Goal: Information Seeking & Learning: Learn about a topic

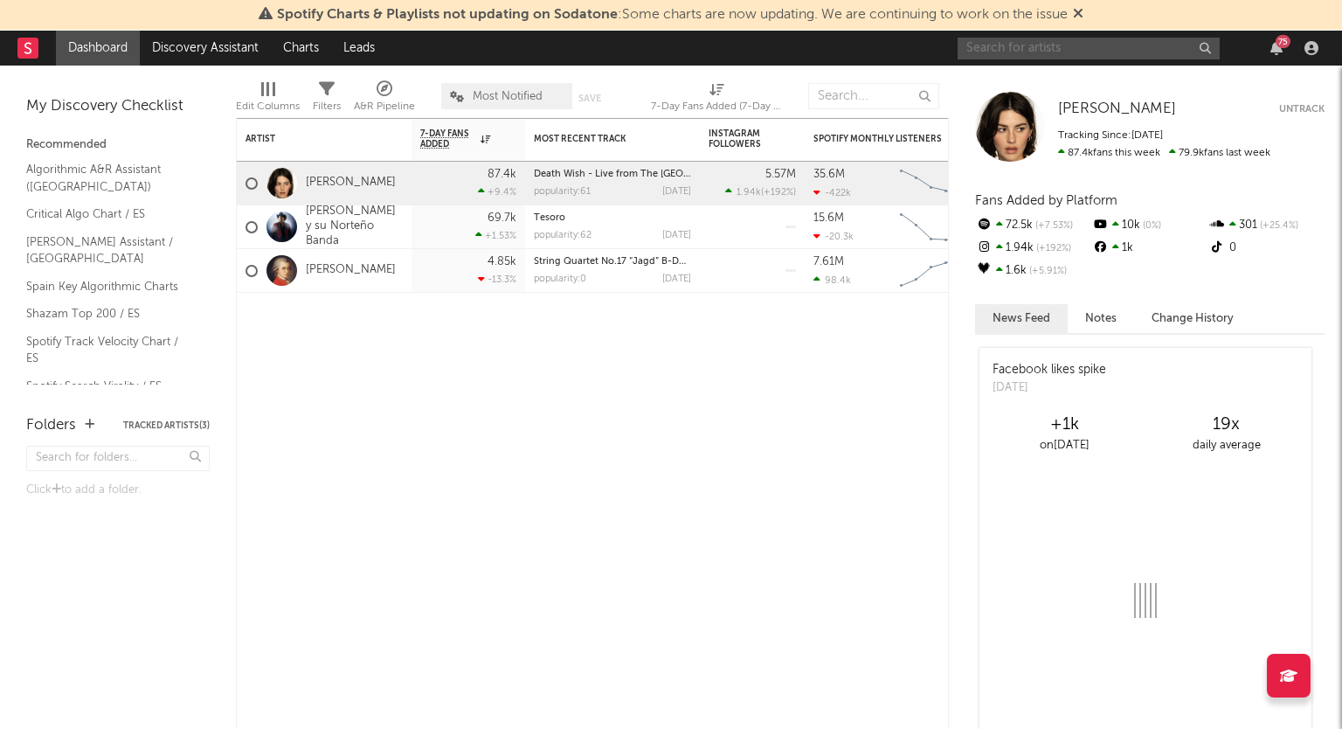
click at [1078, 50] on input "text" at bounding box center [1089, 49] width 262 height 22
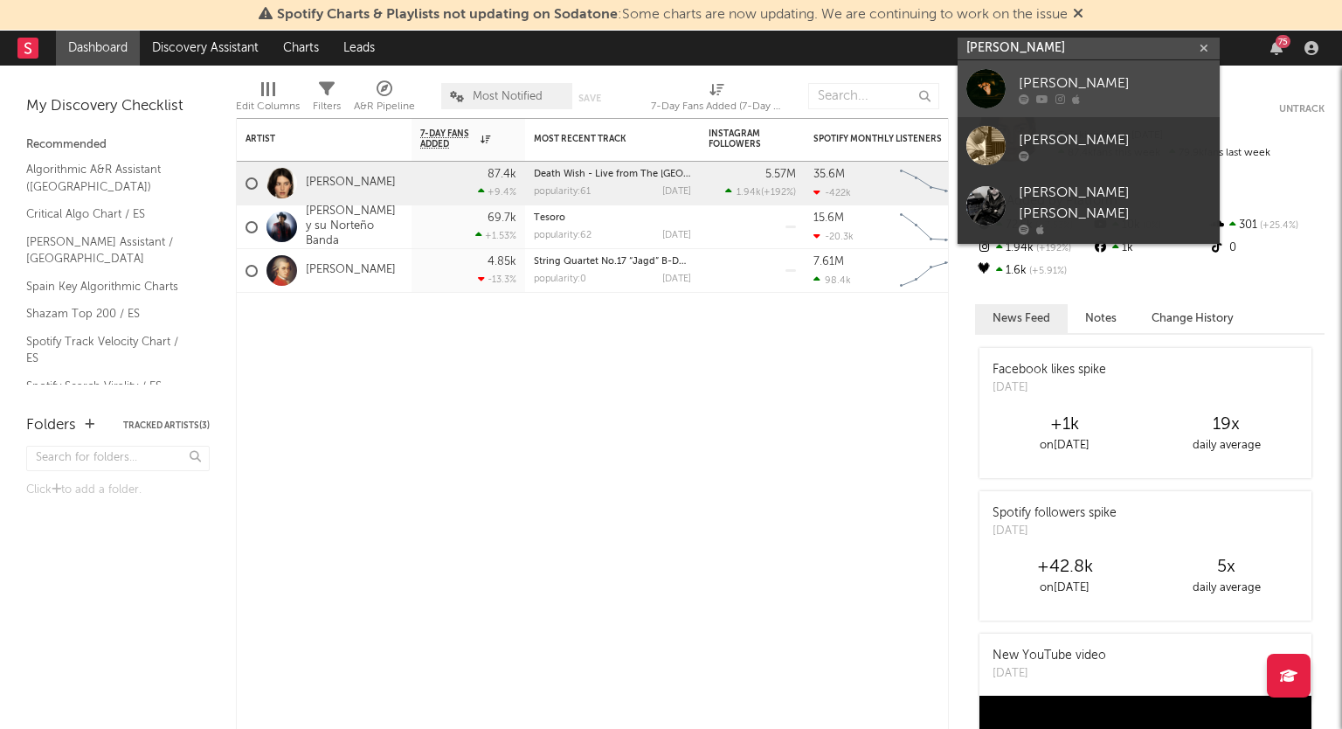
type input "[PERSON_NAME]"
click at [1068, 81] on div "[PERSON_NAME]" at bounding box center [1115, 83] width 192 height 21
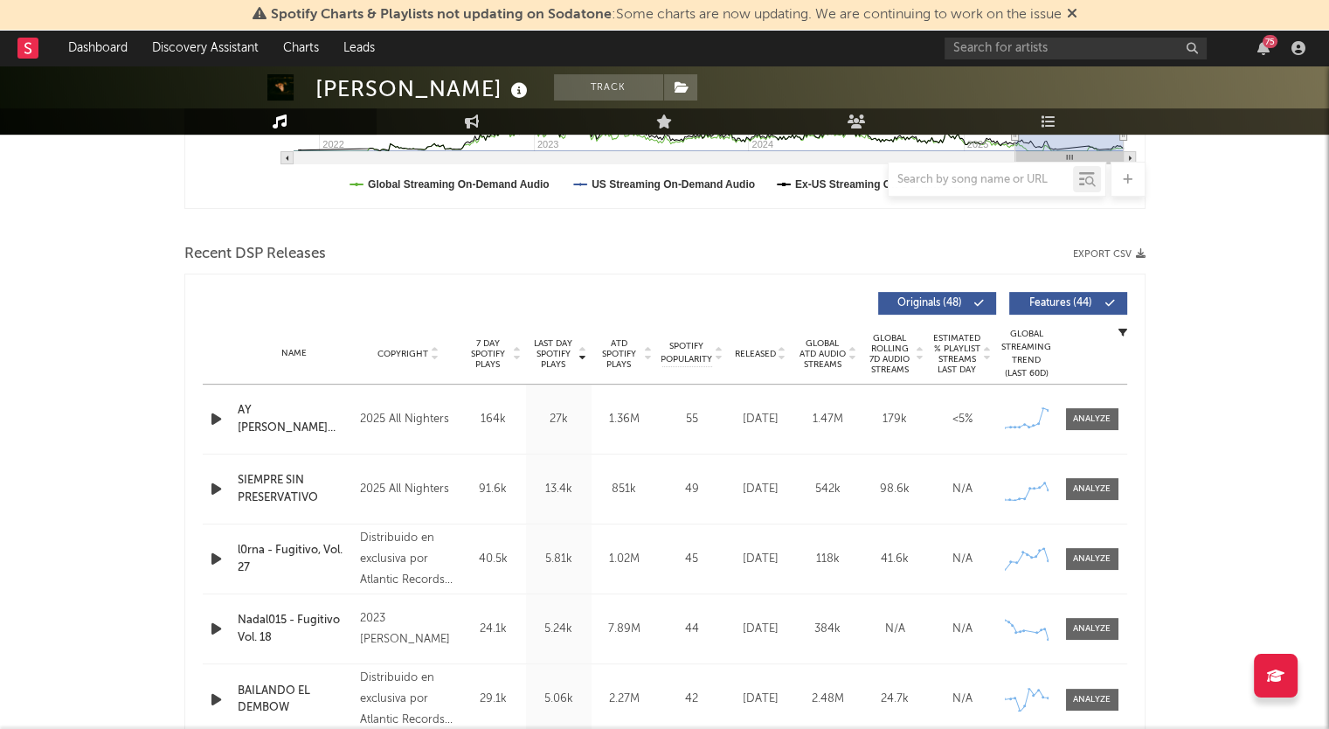
scroll to position [577, 0]
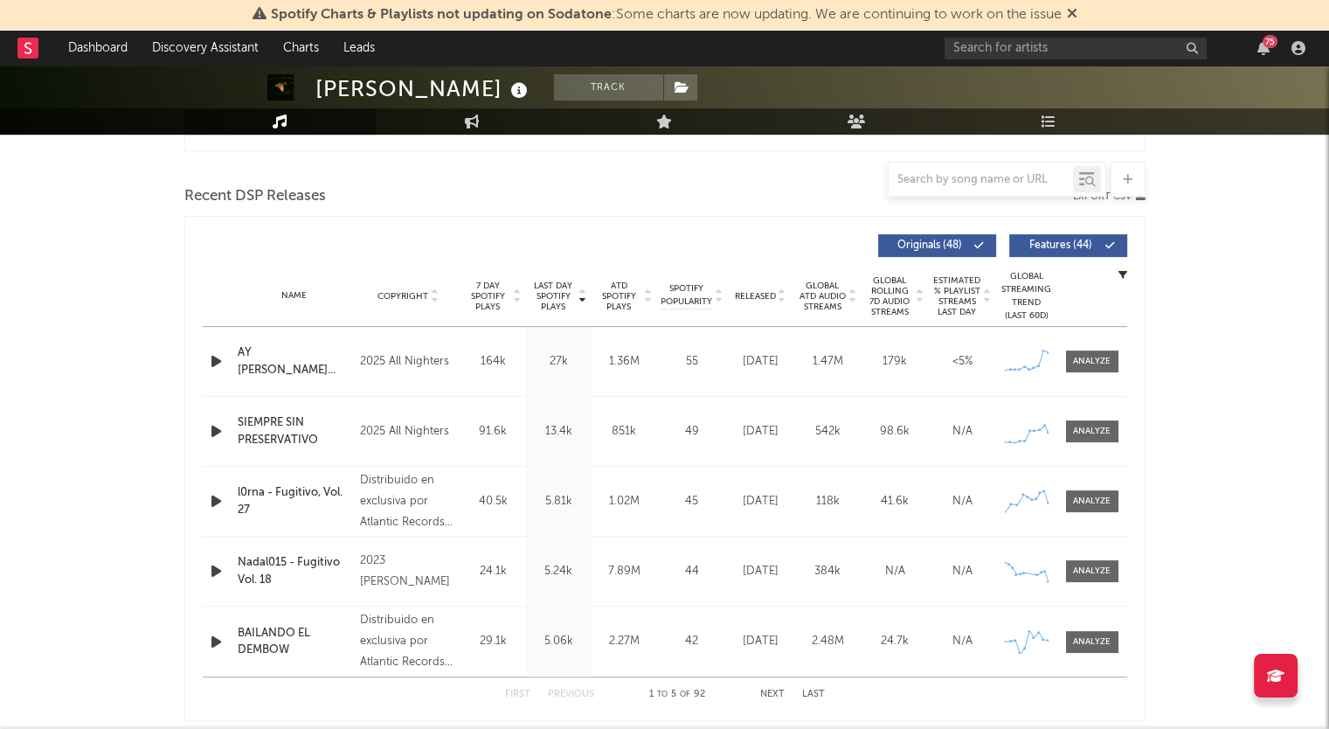
click at [960, 242] on span "Originals ( 48 )" at bounding box center [930, 245] width 80 height 10
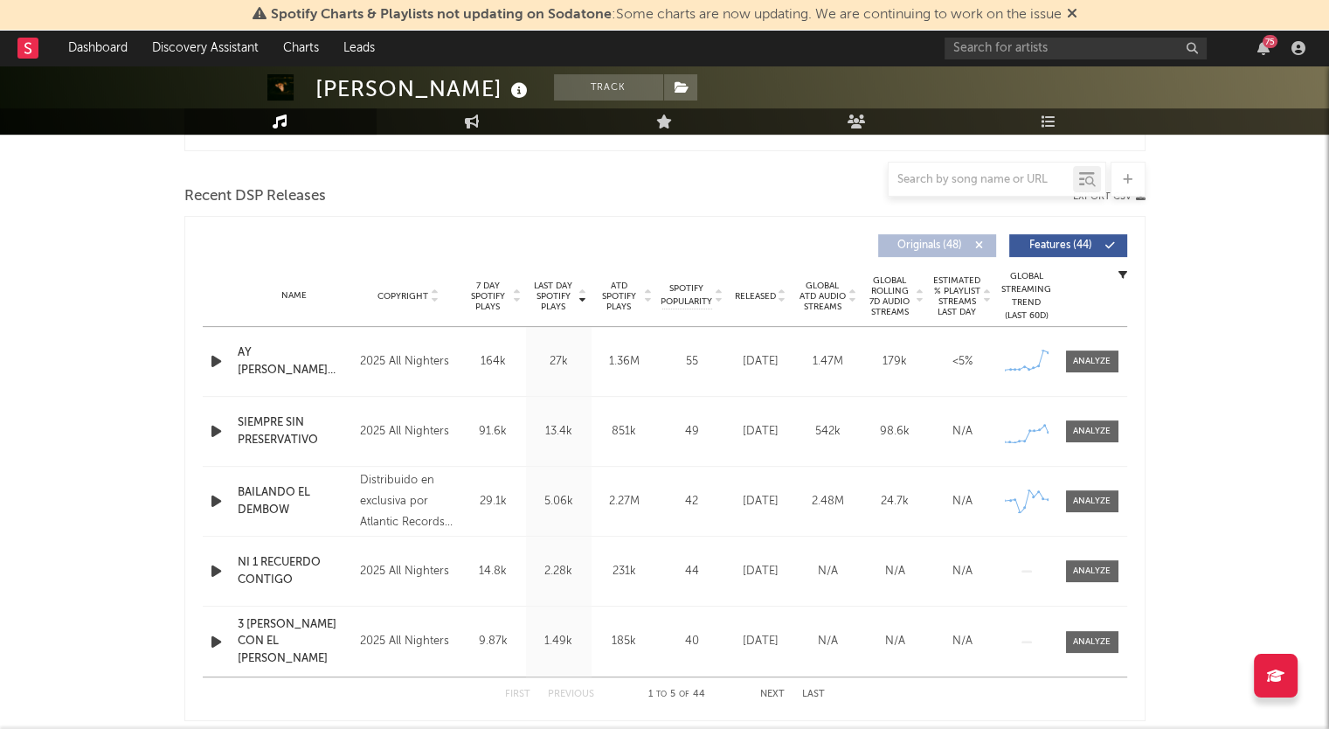
click at [1118, 246] on button "Features ( 44 )" at bounding box center [1068, 245] width 118 height 23
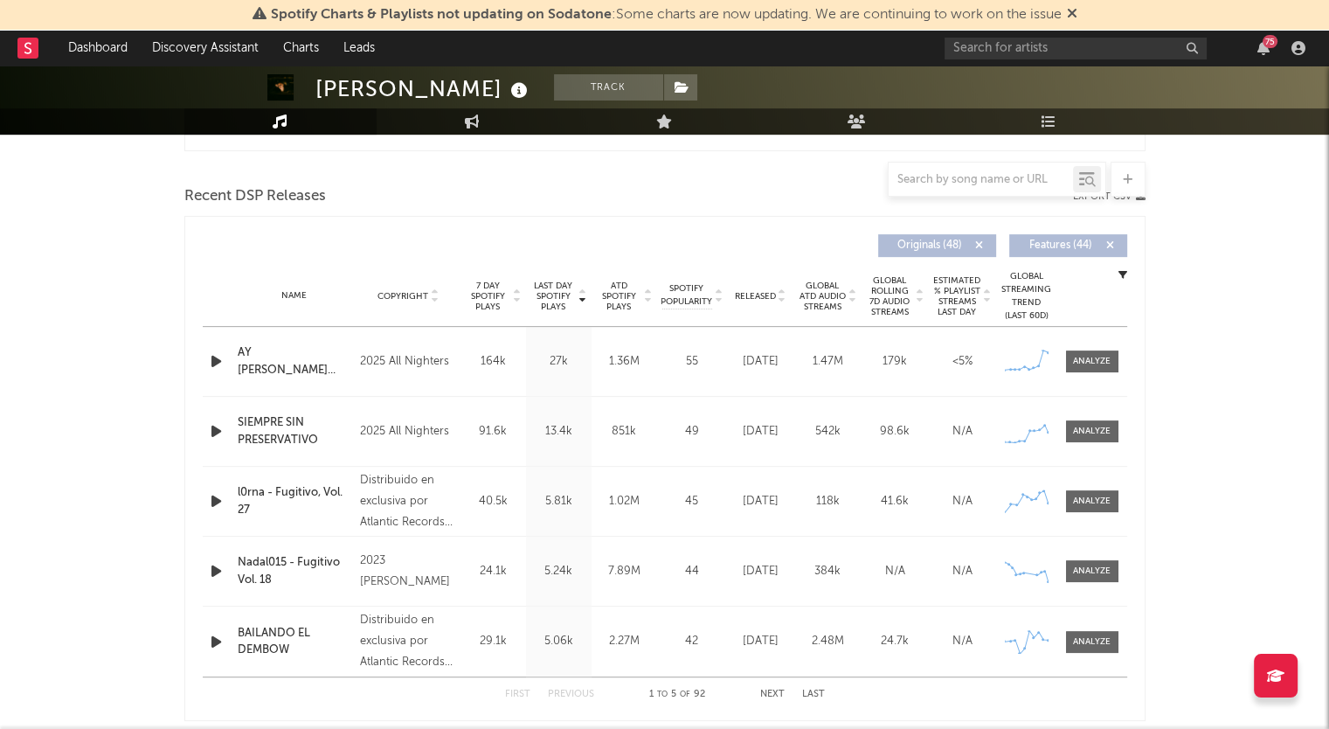
click at [931, 244] on span "Originals ( 48 )" at bounding box center [930, 245] width 80 height 10
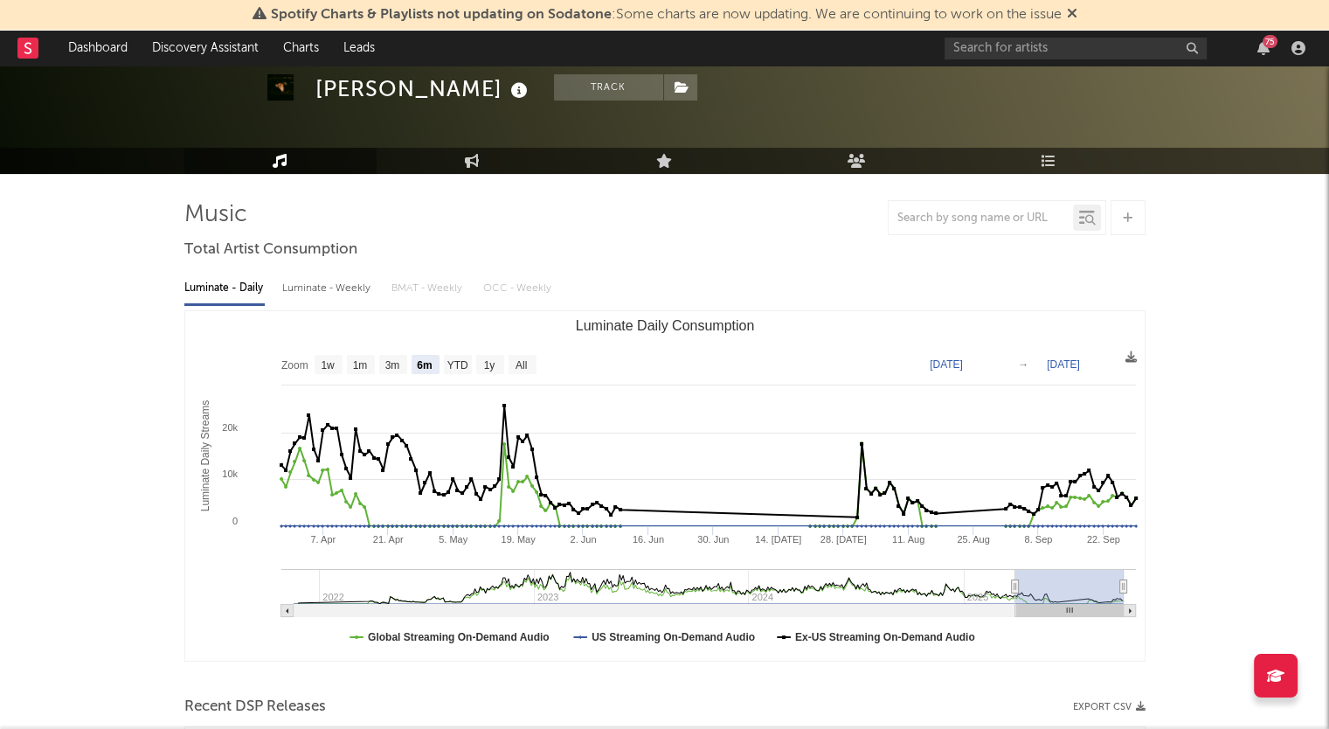
scroll to position [52, 0]
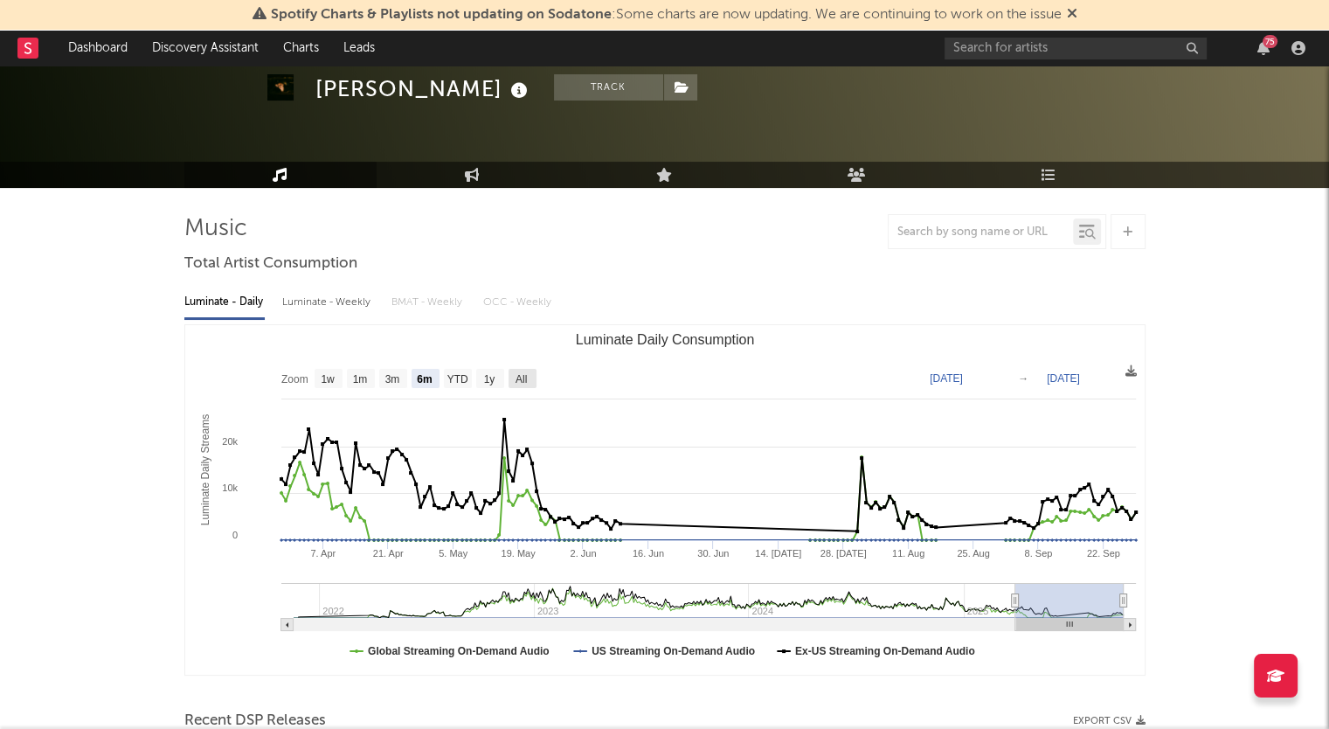
click at [524, 380] on text "All" at bounding box center [520, 379] width 11 height 12
select select "All"
type input "[DATE]"
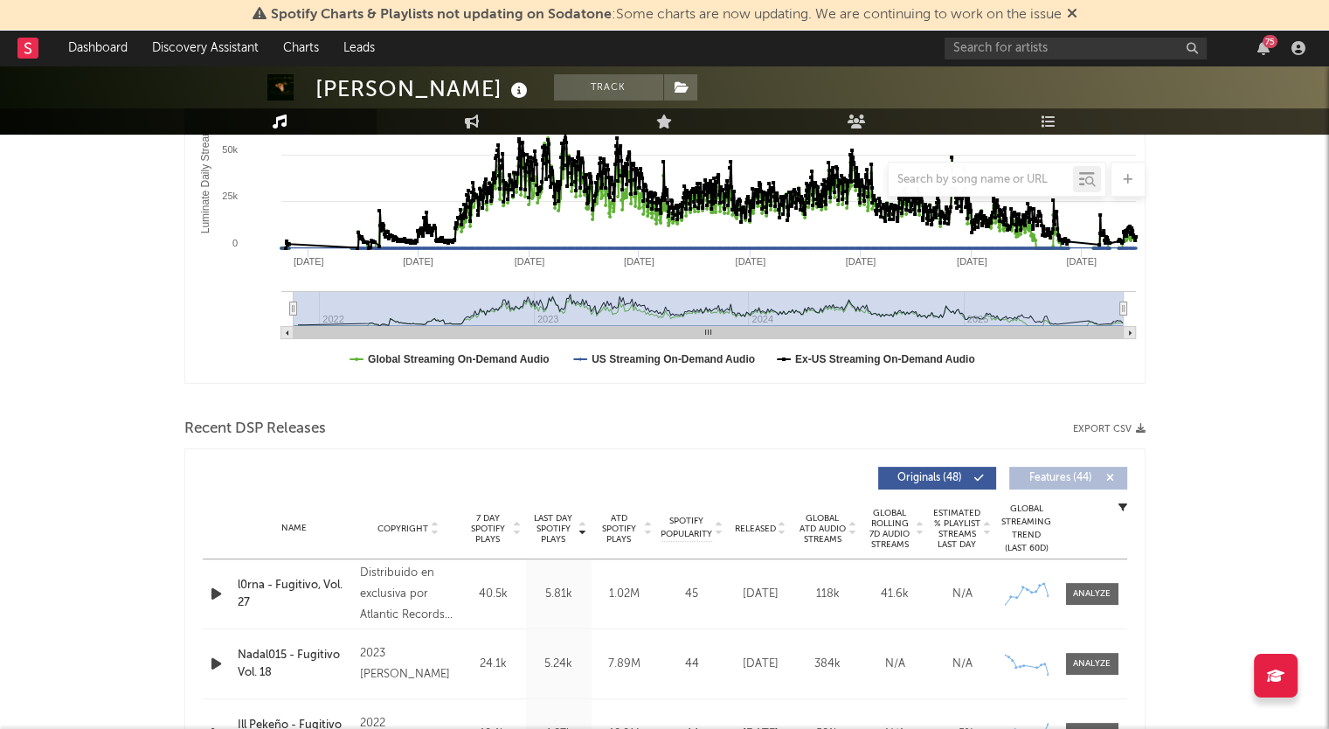
scroll to position [402, 0]
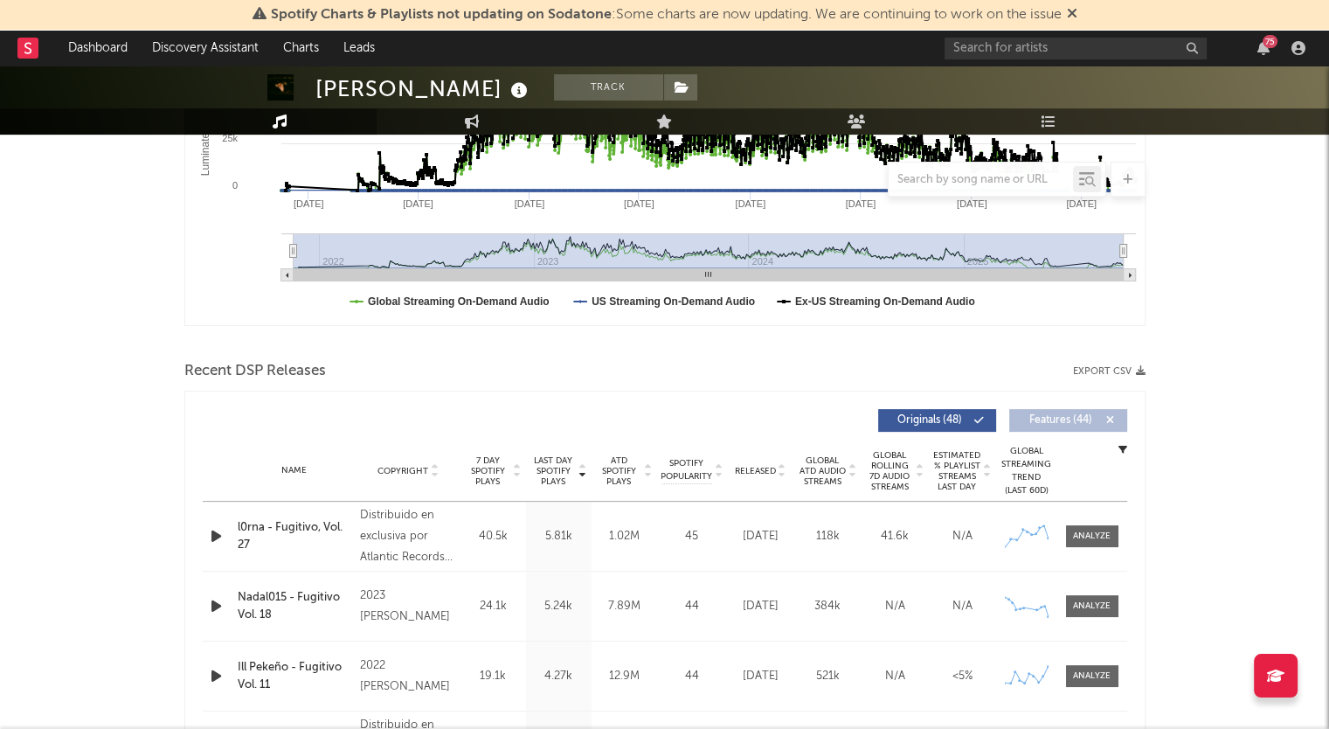
click at [1121, 370] on button "Export CSV" at bounding box center [1109, 371] width 73 height 10
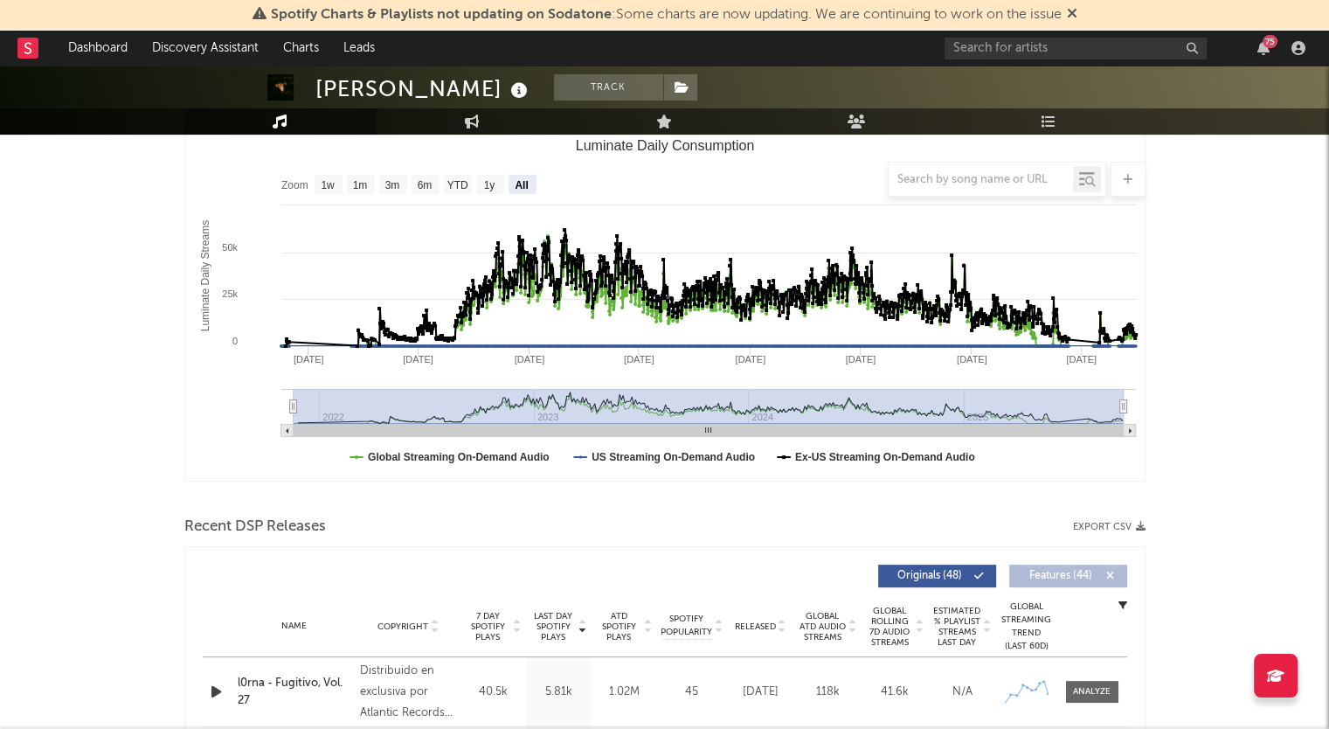
scroll to position [140, 0]
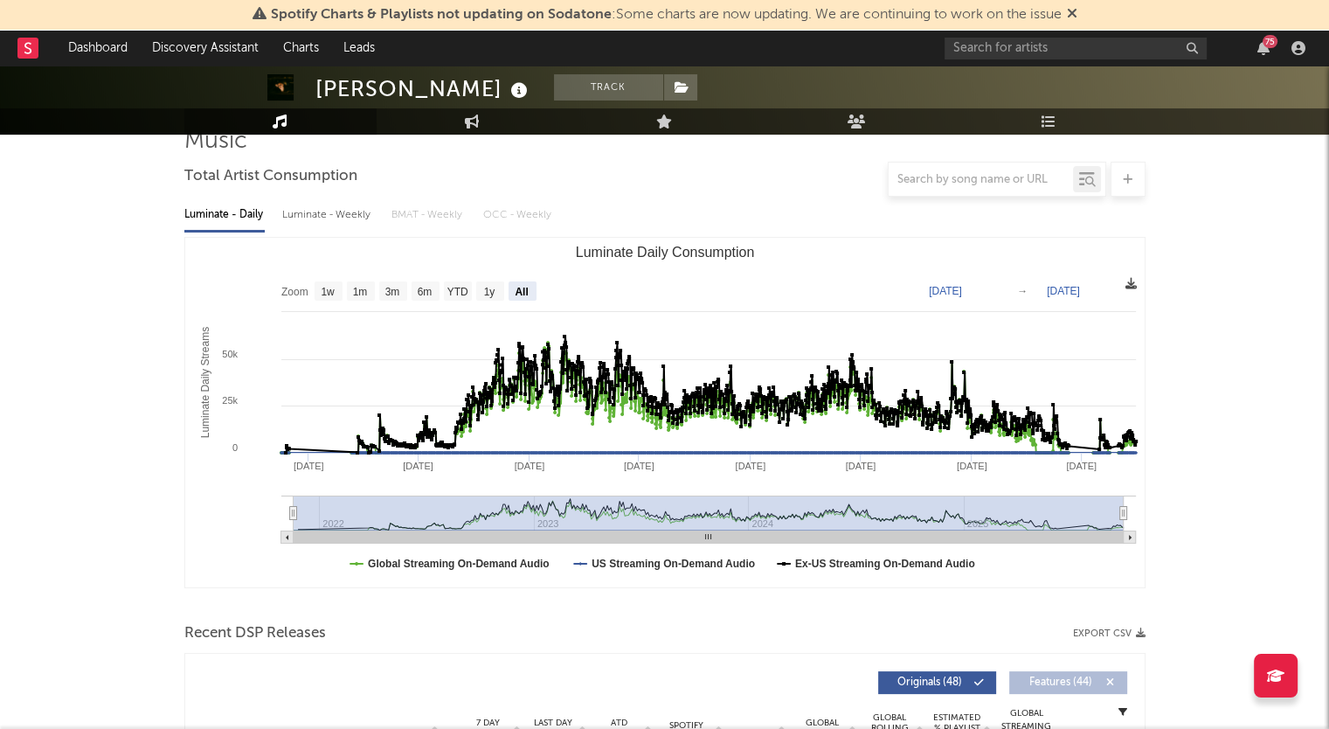
click at [1129, 286] on icon at bounding box center [1130, 283] width 11 height 11
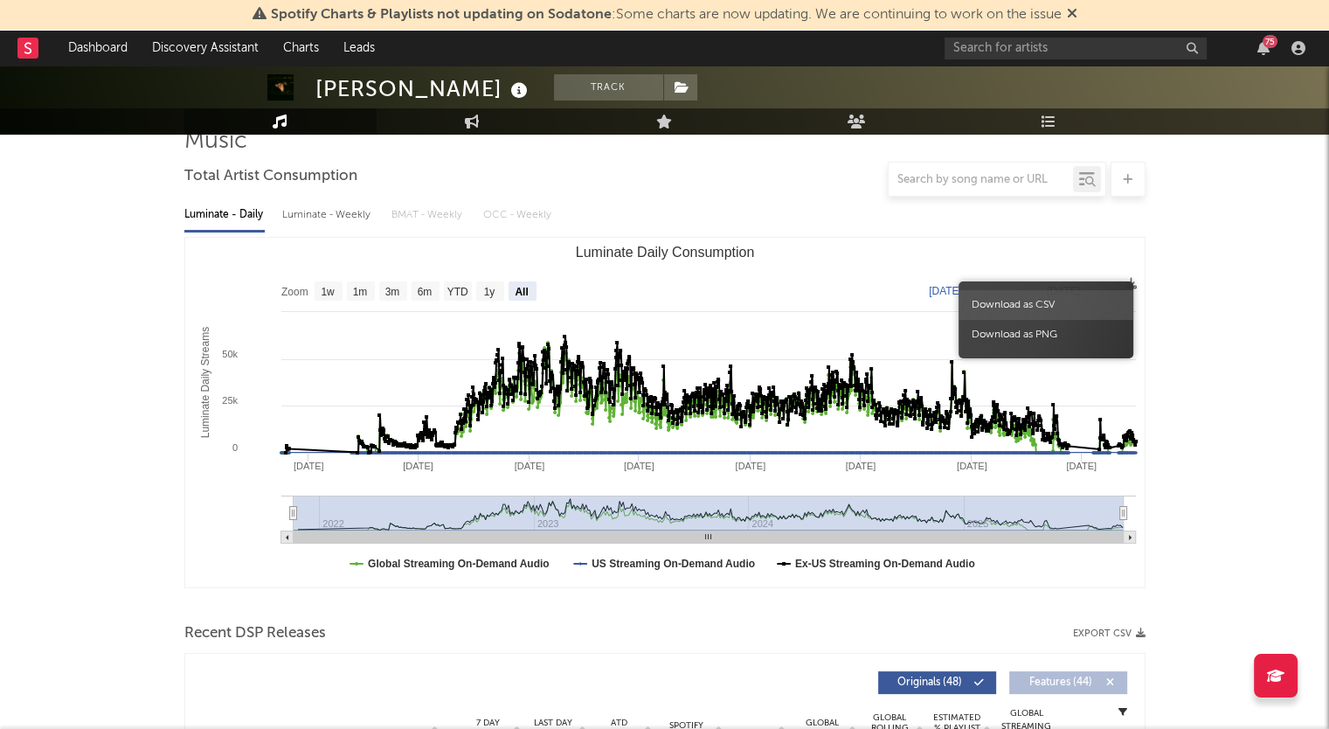
click at [1038, 298] on span "Download as CSV" at bounding box center [1046, 305] width 175 height 30
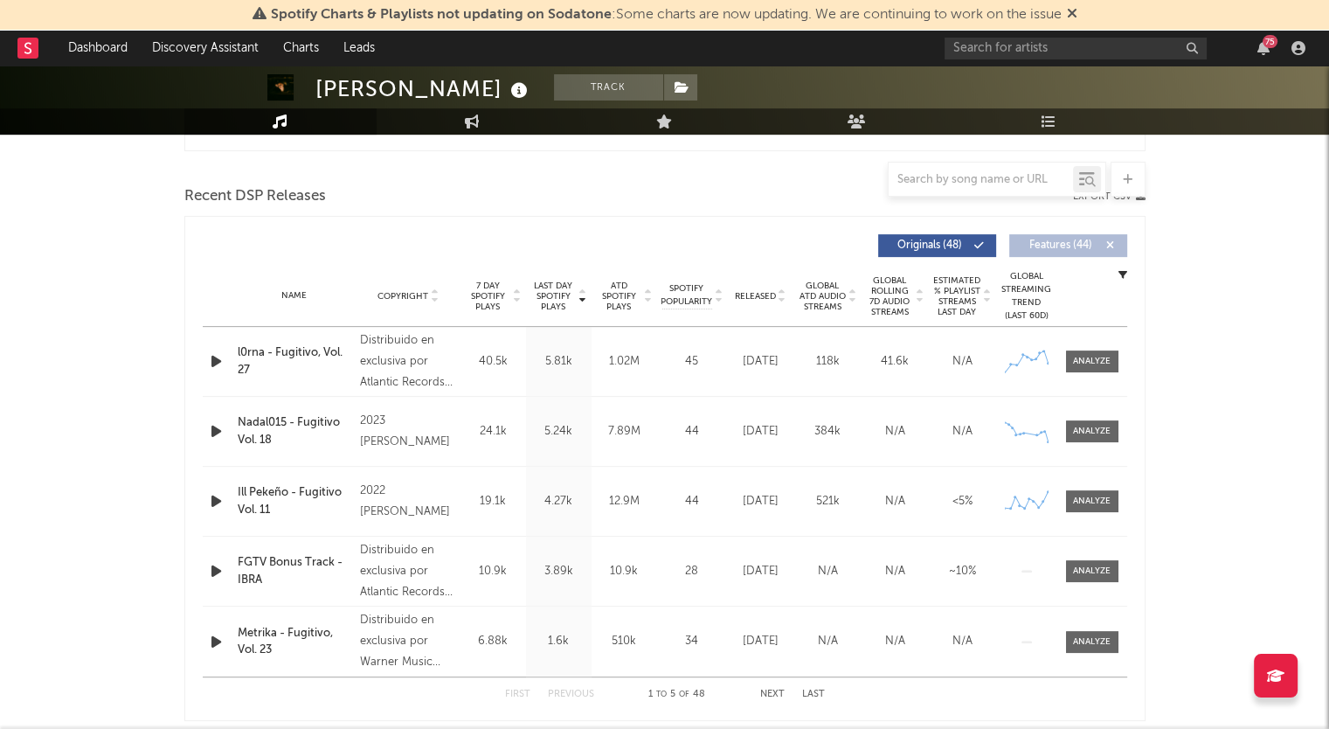
scroll to position [0, 0]
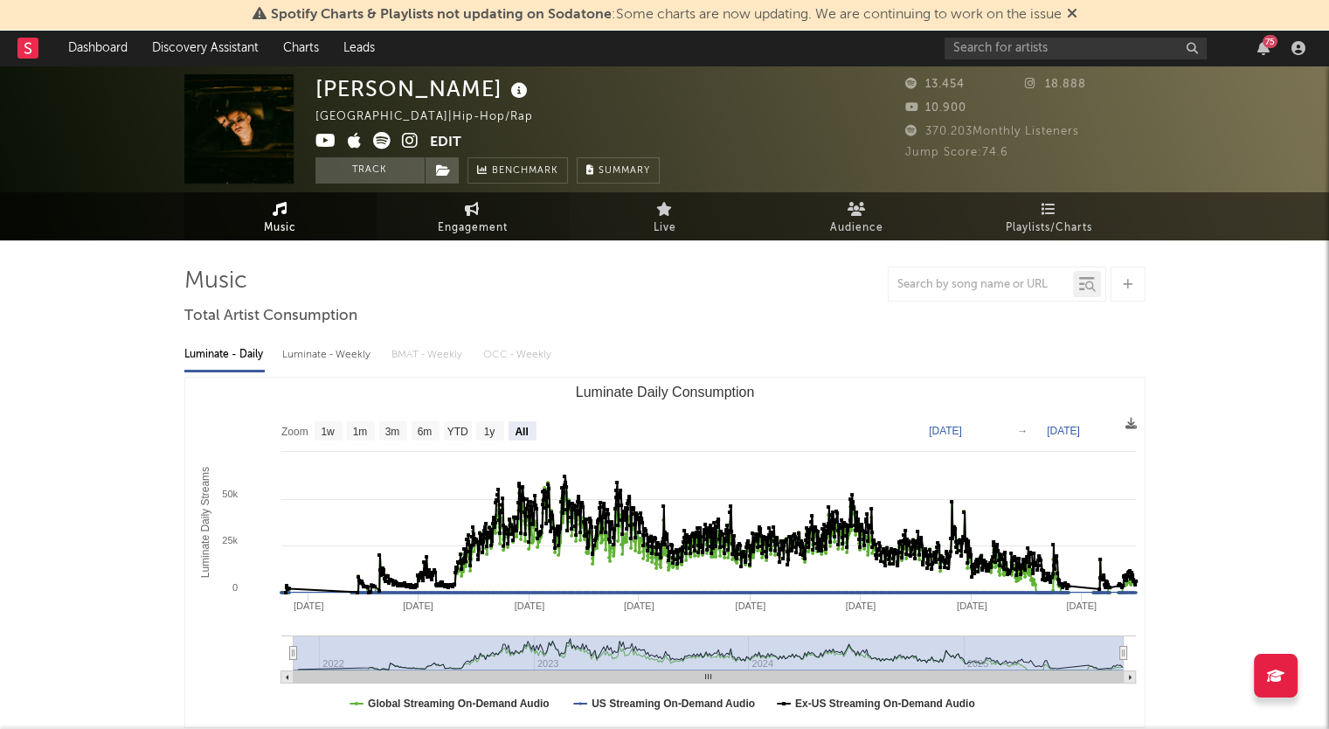
click at [485, 225] on span "Engagement" at bounding box center [473, 228] width 70 height 21
select select "1w"
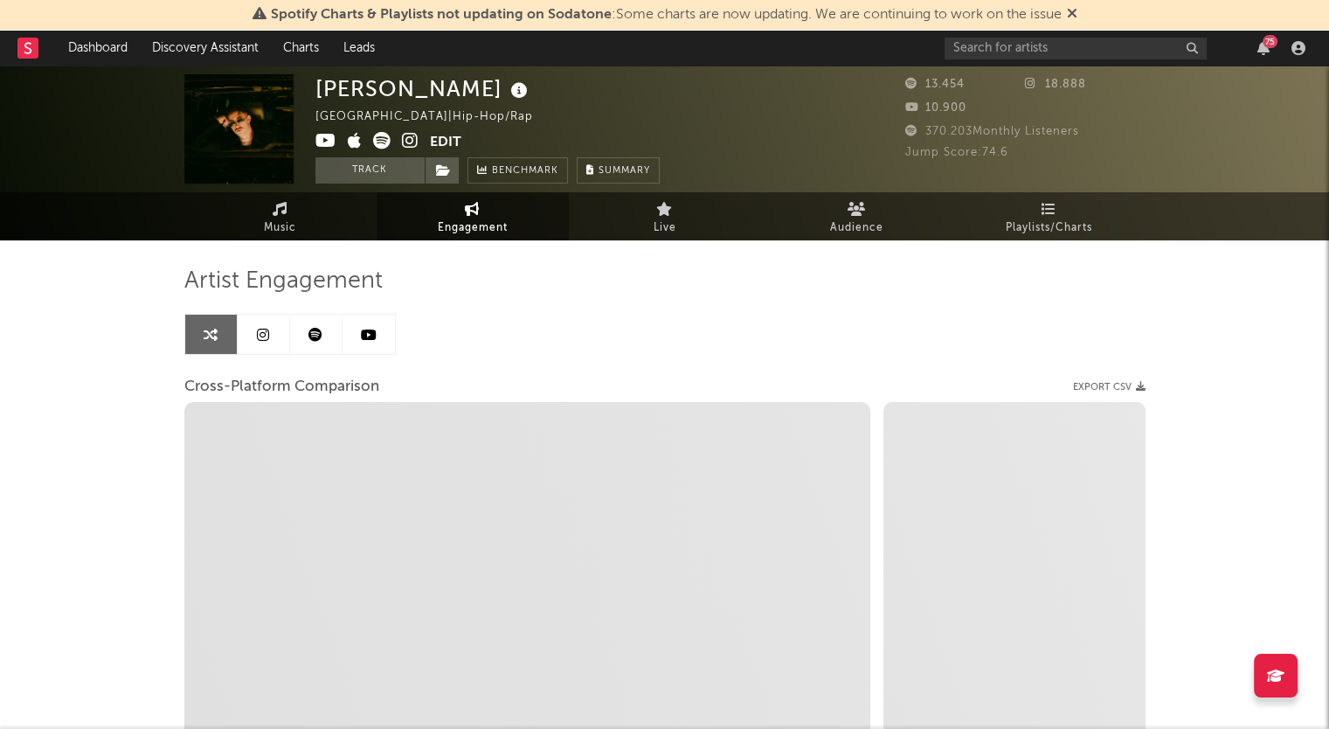
click at [318, 336] on icon at bounding box center [315, 335] width 14 height 14
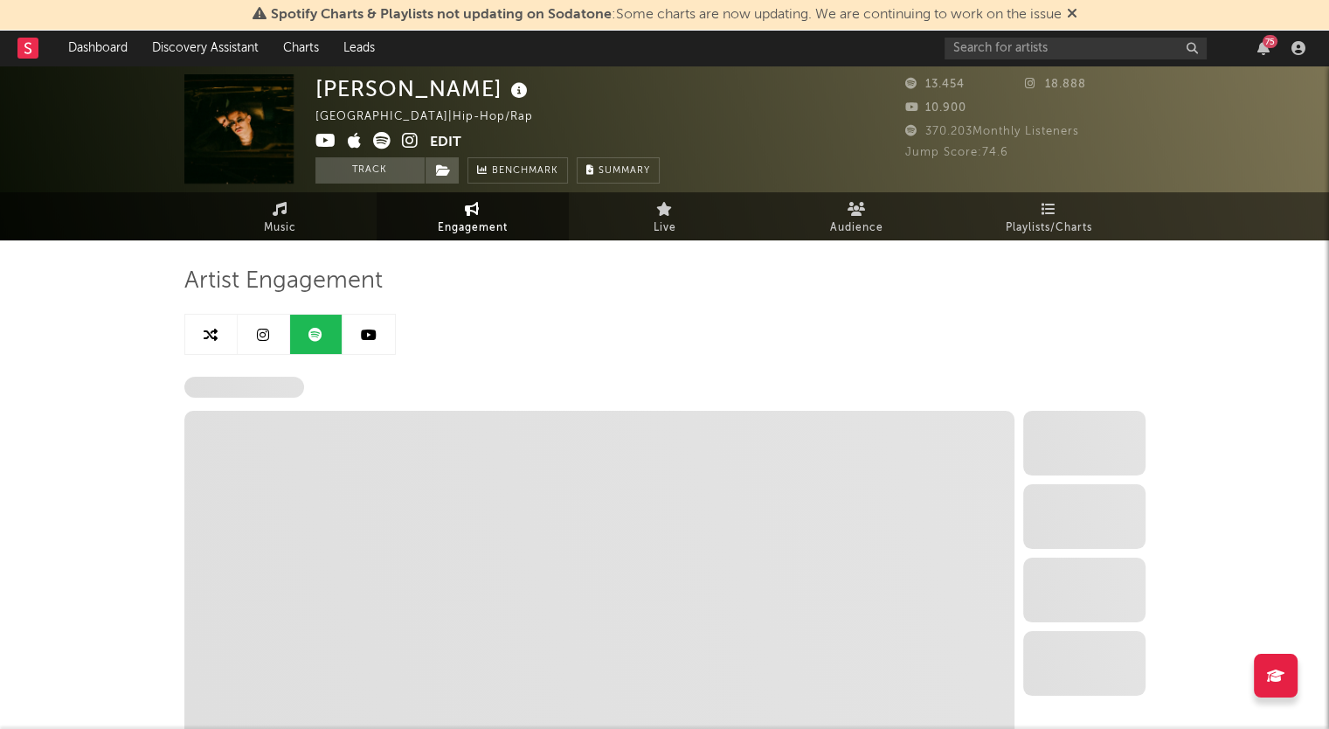
select select "6m"
select select "1w"
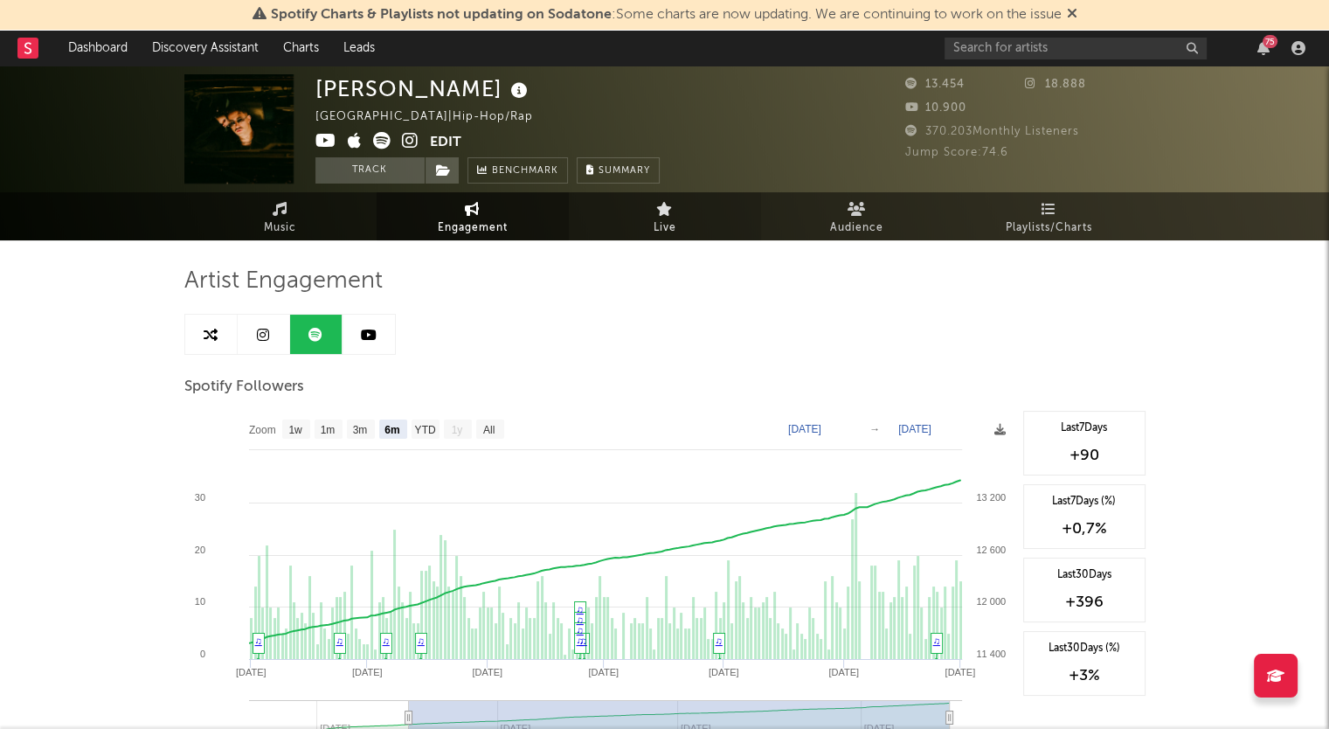
click at [675, 221] on span "Live" at bounding box center [665, 228] width 23 height 21
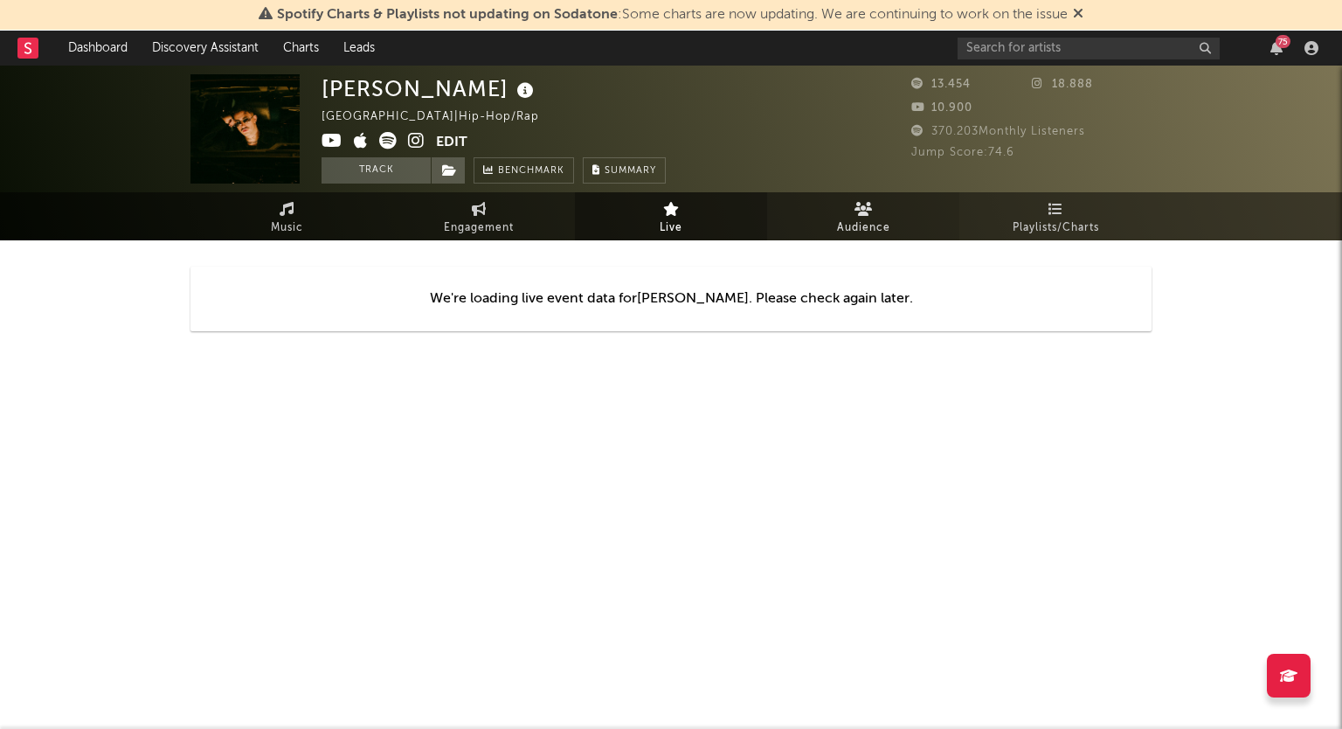
click at [856, 214] on icon at bounding box center [864, 209] width 18 height 14
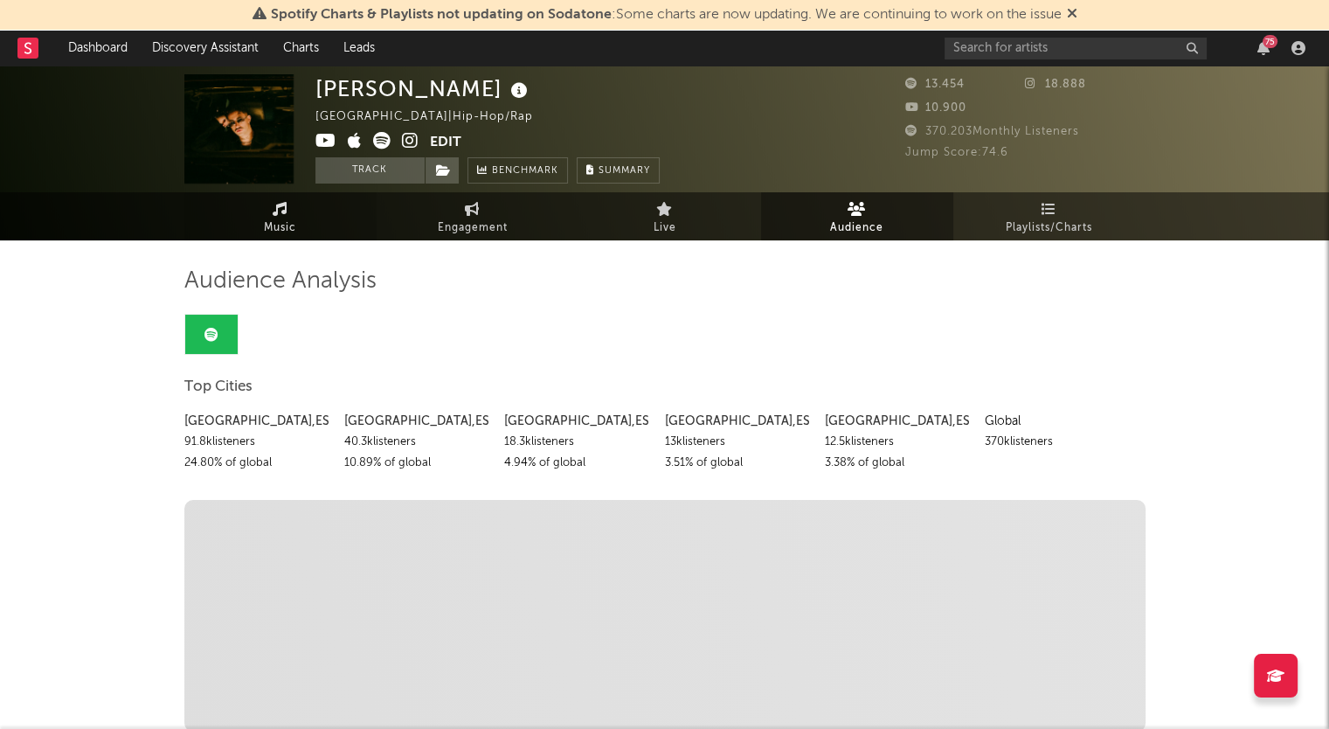
click at [246, 219] on link "Music" at bounding box center [280, 216] width 192 height 48
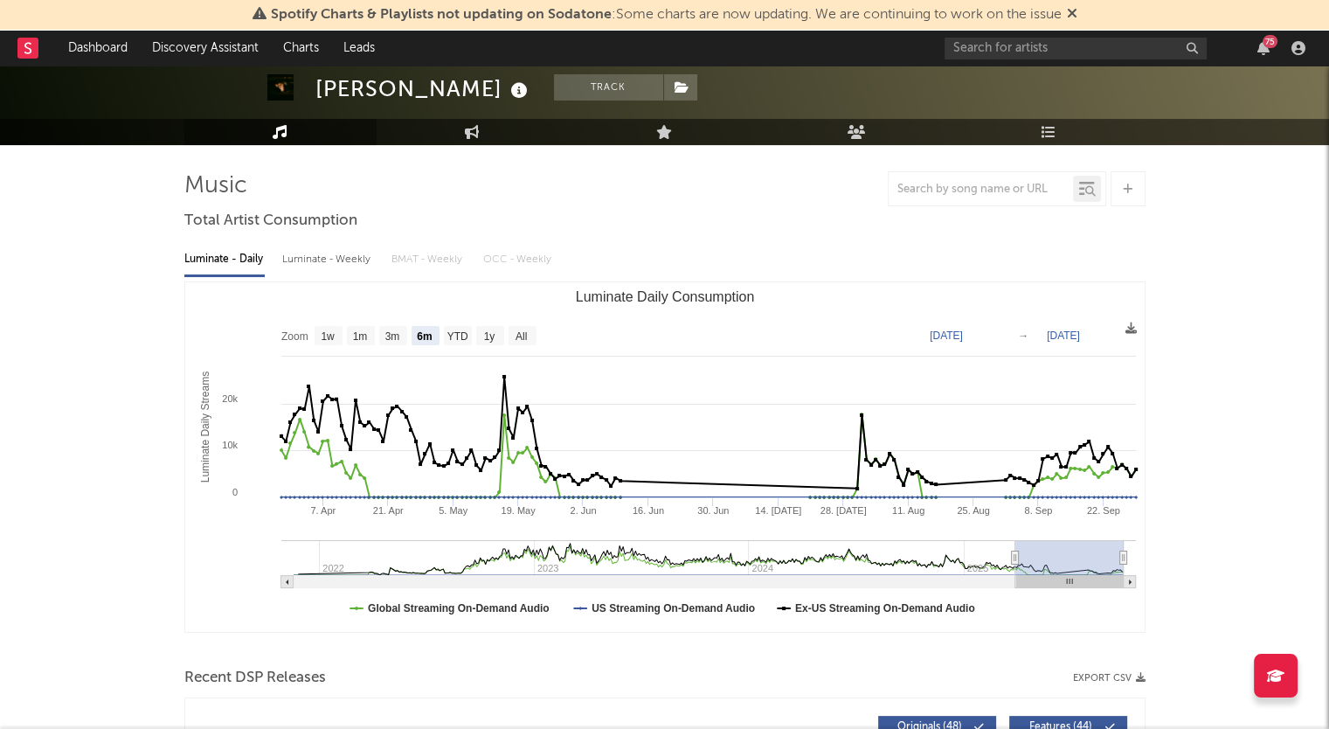
scroll to position [87, 0]
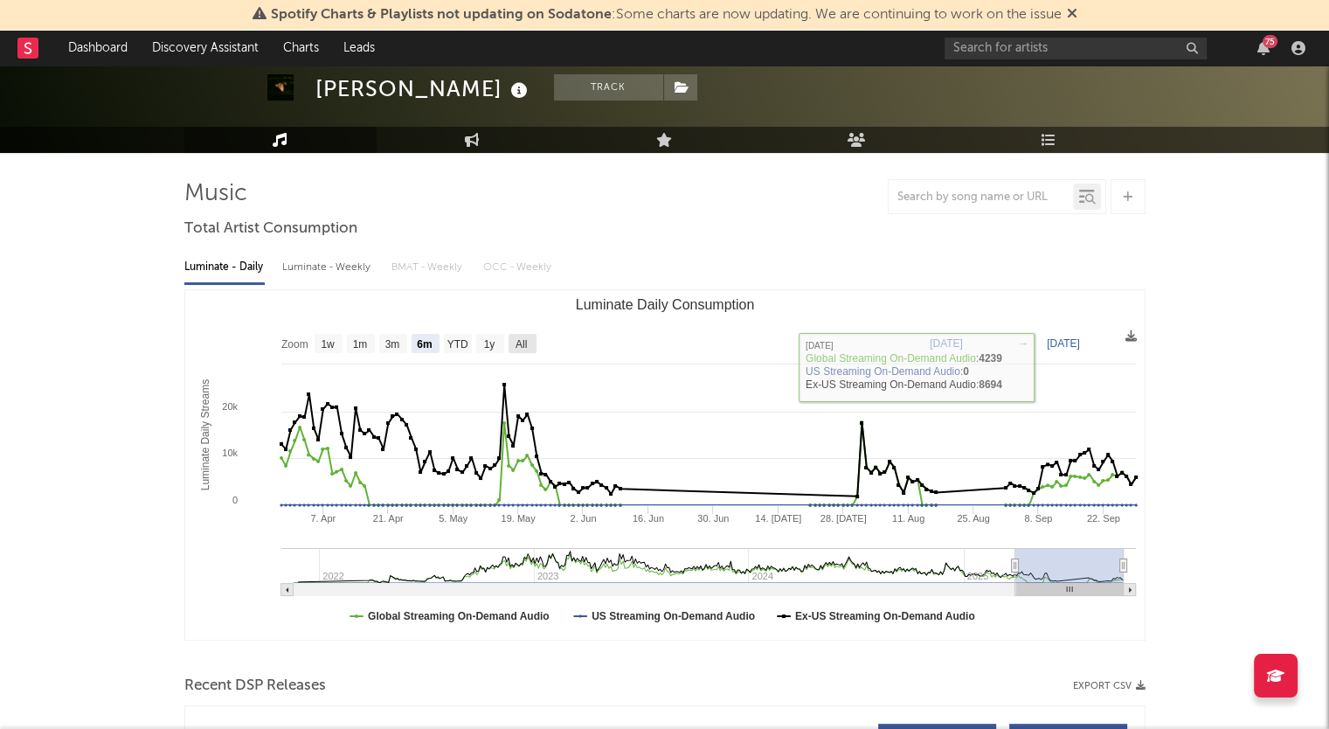
click at [524, 340] on text "All" at bounding box center [520, 344] width 11 height 12
select select "All"
type input "[DATE]"
